Goal: Task Accomplishment & Management: Manage account settings

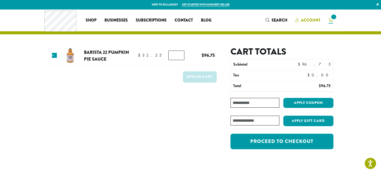
click at [307, 19] on span "Account" at bounding box center [310, 20] width 20 height 6
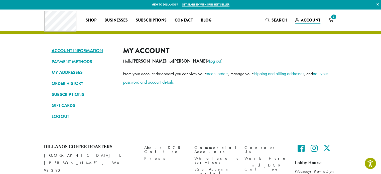
click at [79, 51] on link "ACCOUNT INFORMATION" at bounding box center [84, 50] width 64 height 9
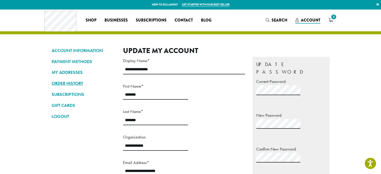
click at [66, 83] on link "ORDER HISTORY" at bounding box center [84, 83] width 64 height 9
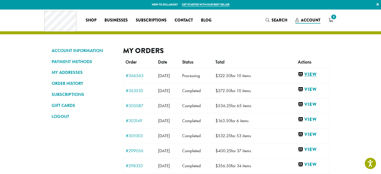
click at [315, 73] on link "View" at bounding box center [311, 74] width 29 height 6
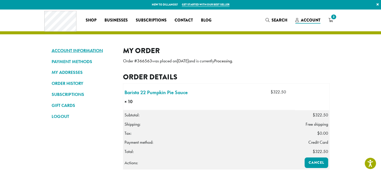
click at [84, 50] on link "ACCOUNT INFORMATION" at bounding box center [84, 50] width 64 height 9
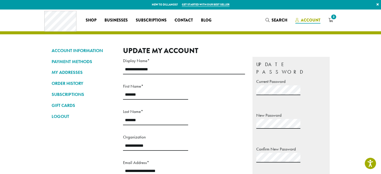
click at [303, 20] on span "Account" at bounding box center [310, 20] width 20 height 6
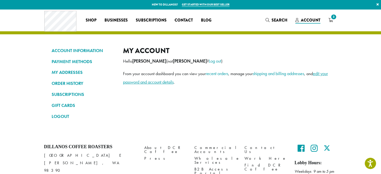
click at [324, 74] on link "edit your password and account details" at bounding box center [225, 78] width 205 height 14
